Goal: Task Accomplishment & Management: Use online tool/utility

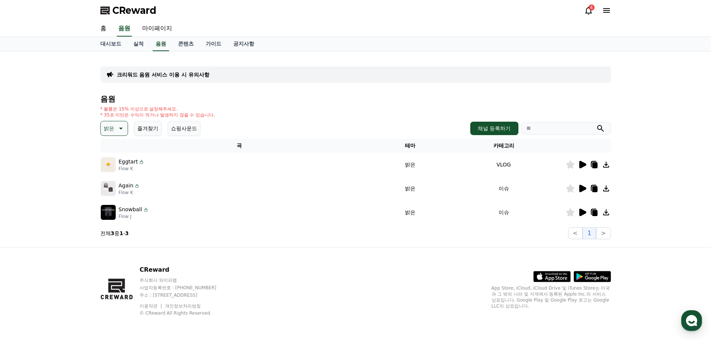
click at [592, 213] on icon at bounding box center [594, 213] width 5 height 6
click at [339, 212] on div "Snowball Flow J" at bounding box center [239, 212] width 277 height 15
